Goal: Use online tool/utility: Utilize a website feature to perform a specific function

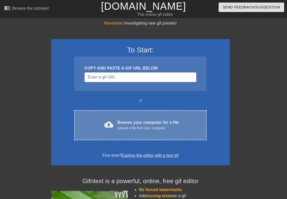
click at [170, 132] on div "cloud_upload Browse your computer for a file Upload a file from your computer C…" at bounding box center [140, 125] width 132 height 30
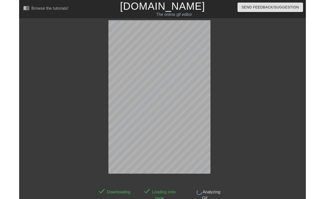
scroll to position [13, 0]
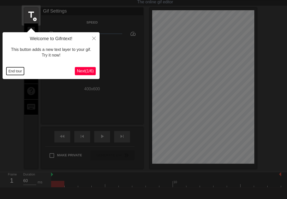
click at [9, 70] on button "End tour" at bounding box center [15, 71] width 18 height 8
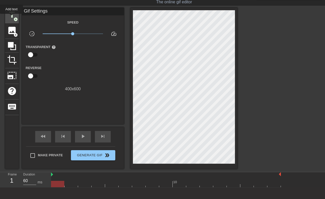
click at [11, 17] on span "title" at bounding box center [12, 15] width 10 height 10
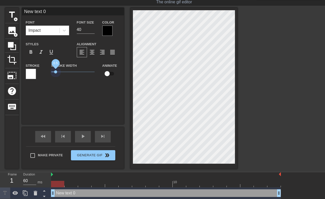
drag, startPoint x: 58, startPoint y: 72, endPoint x: 46, endPoint y: 71, distance: 12.0
click at [46, 71] on div "Stroke Stroke Width 0.5 Animate" at bounding box center [73, 72] width 102 height 21
click at [49, 11] on input "New text 0" at bounding box center [73, 12] width 102 height 8
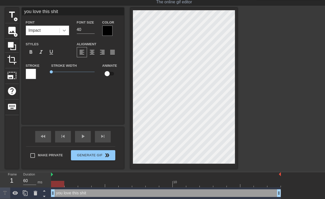
type input "you love this shit"
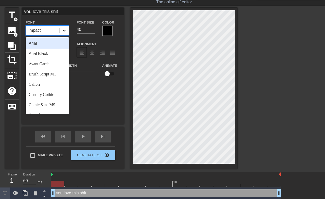
click at [63, 29] on icon at bounding box center [64, 30] width 5 height 5
click at [114, 26] on div "Color" at bounding box center [111, 27] width 18 height 17
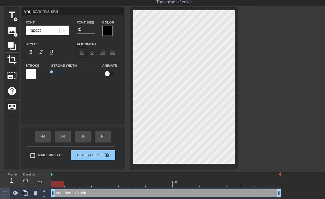
click at [110, 29] on div at bounding box center [107, 31] width 10 height 10
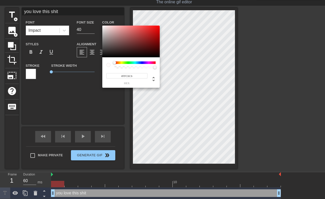
type input "#FFFFFF"
drag, startPoint x: 115, startPoint y: 34, endPoint x: 99, endPoint y: 23, distance: 18.9
click at [99, 23] on div "#FFFFFF hex" at bounding box center [162, 99] width 325 height 199
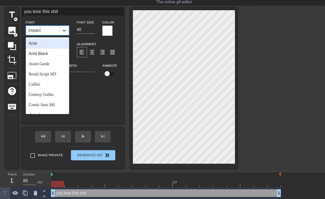
click at [63, 31] on icon at bounding box center [64, 30] width 5 height 5
click at [53, 47] on div "Arial" at bounding box center [47, 43] width 43 height 10
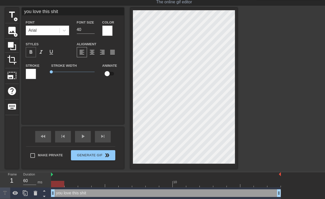
click at [32, 51] on span "format_bold" at bounding box center [31, 52] width 6 height 6
click at [62, 31] on icon at bounding box center [64, 30] width 5 height 5
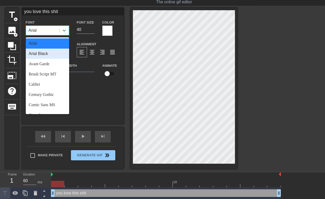
click at [47, 54] on div "Arial Black" at bounding box center [47, 53] width 43 height 10
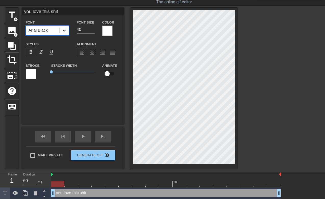
click at [65, 32] on icon at bounding box center [64, 30] width 5 height 5
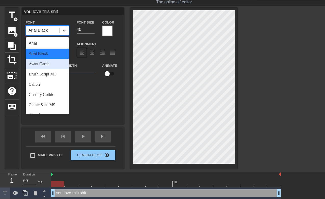
click at [46, 66] on div "Avant Garde" at bounding box center [47, 64] width 43 height 10
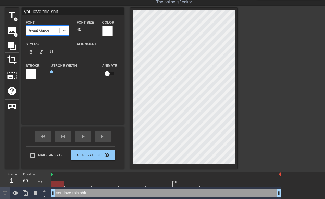
click at [32, 53] on span "format_bold" at bounding box center [31, 52] width 6 height 6
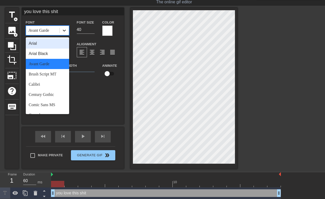
click at [62, 29] on icon at bounding box center [64, 30] width 5 height 5
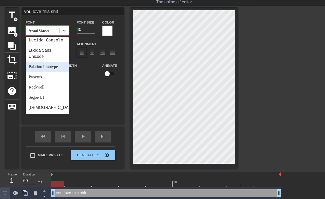
scroll to position [156, 0]
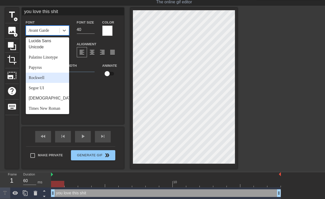
click at [44, 80] on div "Rockwell" at bounding box center [47, 77] width 43 height 10
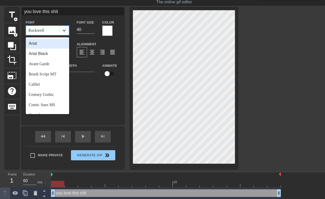
click at [63, 29] on icon at bounding box center [64, 30] width 5 height 5
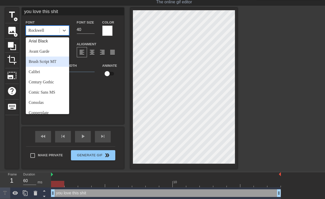
scroll to position [15, 0]
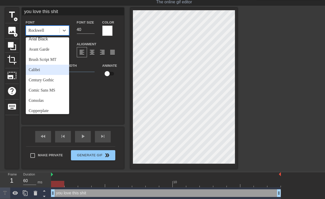
click at [46, 72] on div "Calibri" at bounding box center [47, 70] width 43 height 10
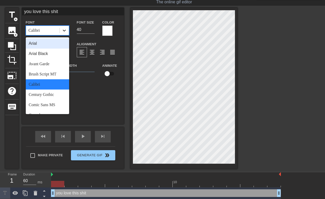
click at [64, 33] on div at bounding box center [64, 30] width 9 height 9
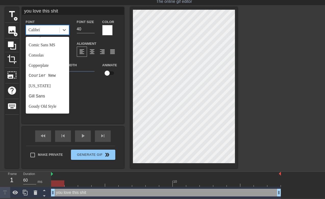
scroll to position [177, 0]
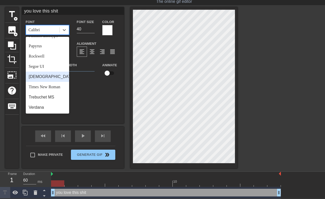
click at [47, 77] on div "[DEMOGRAPHIC_DATA]" at bounding box center [47, 76] width 43 height 10
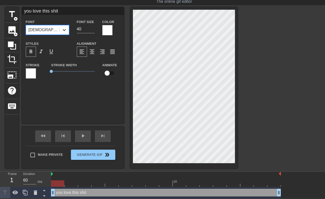
click at [63, 31] on icon at bounding box center [64, 29] width 5 height 5
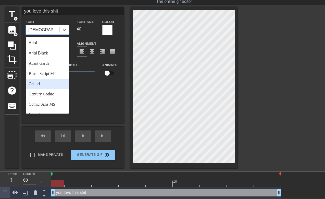
click at [51, 85] on div "Calibri" at bounding box center [47, 84] width 43 height 10
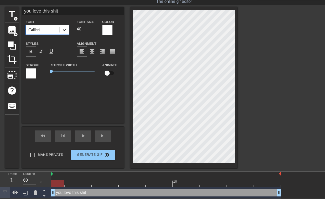
click at [64, 31] on icon at bounding box center [64, 29] width 5 height 5
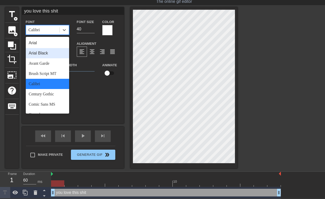
click at [55, 55] on div "Arial Black" at bounding box center [47, 53] width 43 height 10
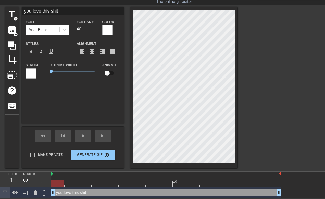
click at [103, 50] on span "format_align_right" at bounding box center [102, 51] width 6 height 6
type input "you lovethis shit"
type textarea "you lovethis shit"
type input "you lovethis shit"
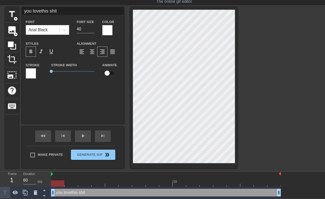
type textarea "you love this shit"
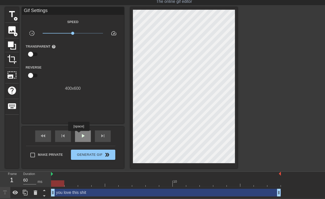
click at [79, 134] on div "play_arrow" at bounding box center [83, 135] width 16 height 11
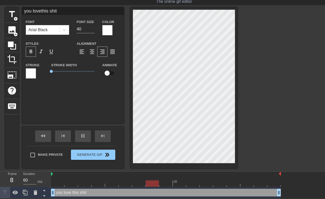
click at [105, 29] on div at bounding box center [107, 30] width 10 height 10
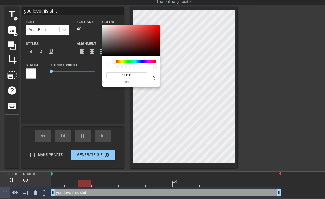
type input "you lovethis shit"
type input "#D6A2A2"
type input "you lovethis shit"
type input "#D2A0A0"
type input "you lovethis shit"
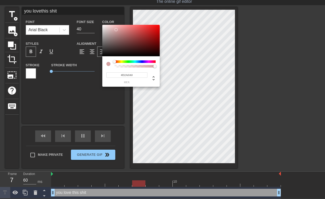
type input "#A08383"
type input "you lovethis shit"
type input "#544C4C"
type input "you lovethis shit"
type input "#181717"
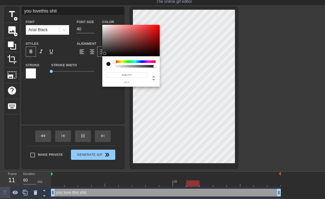
type input "you lovethis shit"
type input "#040404"
type input "you lovethis shit"
type input "#000000"
drag, startPoint x: 116, startPoint y: 30, endPoint x: 103, endPoint y: 56, distance: 29.4
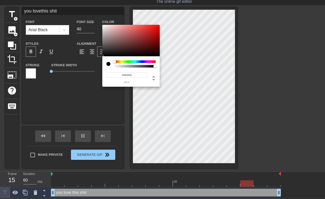
click at [103, 56] on div "#000000 hex" at bounding box center [130, 56] width 57 height 62
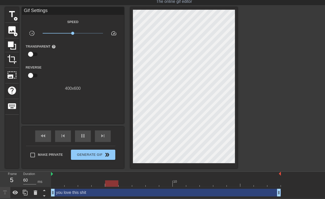
click at [269, 37] on div at bounding box center [282, 83] width 77 height 153
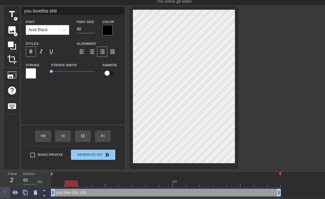
click at [107, 30] on div at bounding box center [107, 30] width 10 height 10
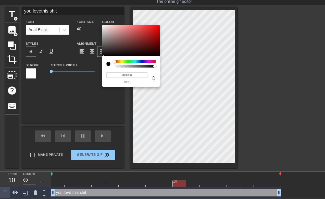
type input "you lovethis shit"
type input "#D4B4B4"
type input "you lovethis shit"
type input "#D4B5B5"
type input "you lovethis shit"
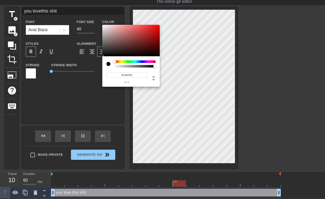
type input "#D6BCBC"
type input "you lovethis shit"
type input "#EFE7E7"
type input "you lovethis shit"
type input "#F5F2F2"
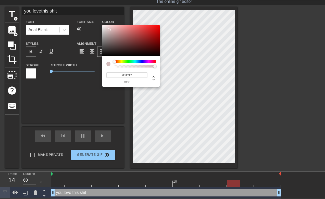
type input "you lovethis shit"
type input "#F55252"
type input "you lovethis shit"
type input "#F5BEBE"
type input "you lovethis shit"
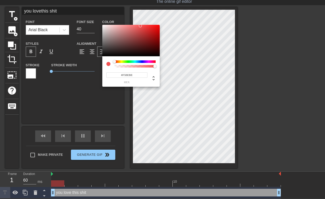
type input "#F7C0C0"
type input "you lovethis shit"
type input "#FDFDFD"
type input "you lovethis shit"
type input "#FFFFFF"
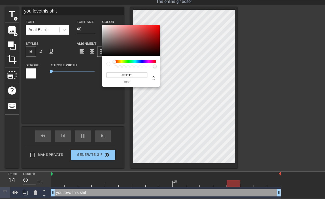
drag, startPoint x: 111, startPoint y: 30, endPoint x: 101, endPoint y: 24, distance: 11.7
click at [101, 24] on div "#FFFFFF hex" at bounding box center [162, 99] width 325 height 199
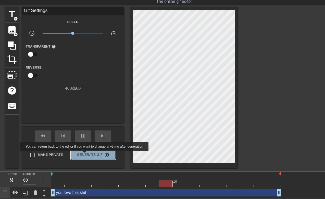
click at [88, 154] on span "Generate Gif double_arrow" at bounding box center [93, 154] width 40 height 6
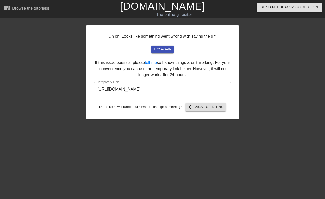
click at [198, 92] on input "[URL][DOMAIN_NAME]" at bounding box center [162, 89] width 137 height 14
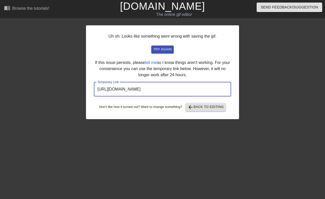
click at [198, 92] on input "[URL][DOMAIN_NAME]" at bounding box center [162, 89] width 137 height 14
